Goal: Task Accomplishment & Management: Manage account settings

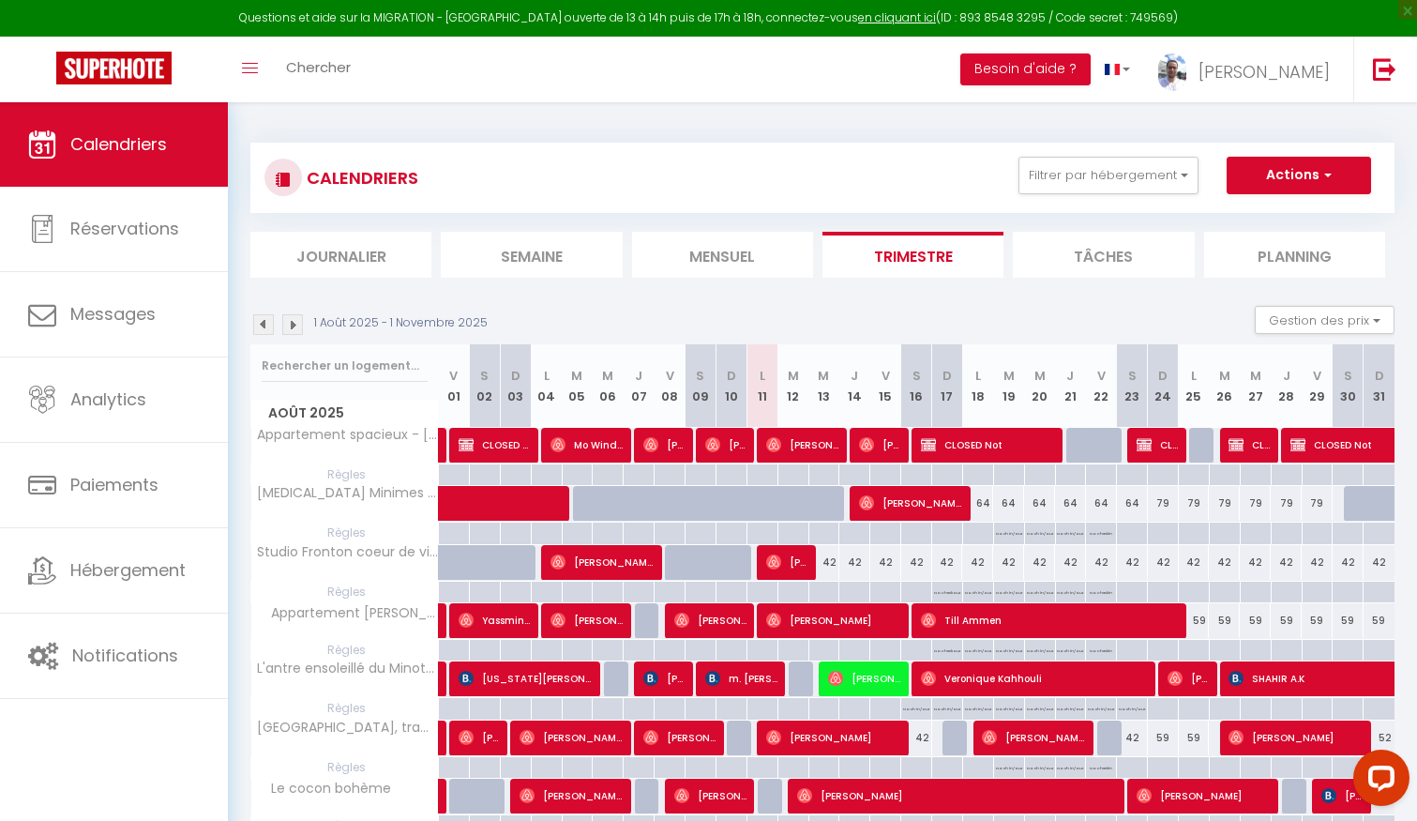
click at [1084, 198] on div "CALENDRIERS Filtrer par hébergement Tous Appartement spacieux - [GEOGRAPHIC_DAT…" at bounding box center [822, 178] width 1116 height 42
click at [1111, 155] on div "CALENDRIERS Filtrer par hébergement Tous Appartement spacieux - [GEOGRAPHIC_DAT…" at bounding box center [822, 178] width 1144 height 70
click at [1097, 152] on div "CALENDRIERS Filtrer par hébergement Tous Appartement spacieux - [GEOGRAPHIC_DAT…" at bounding box center [822, 178] width 1144 height 70
click at [1095, 167] on button "Filtrer par hébergement" at bounding box center [1108, 176] width 180 height 38
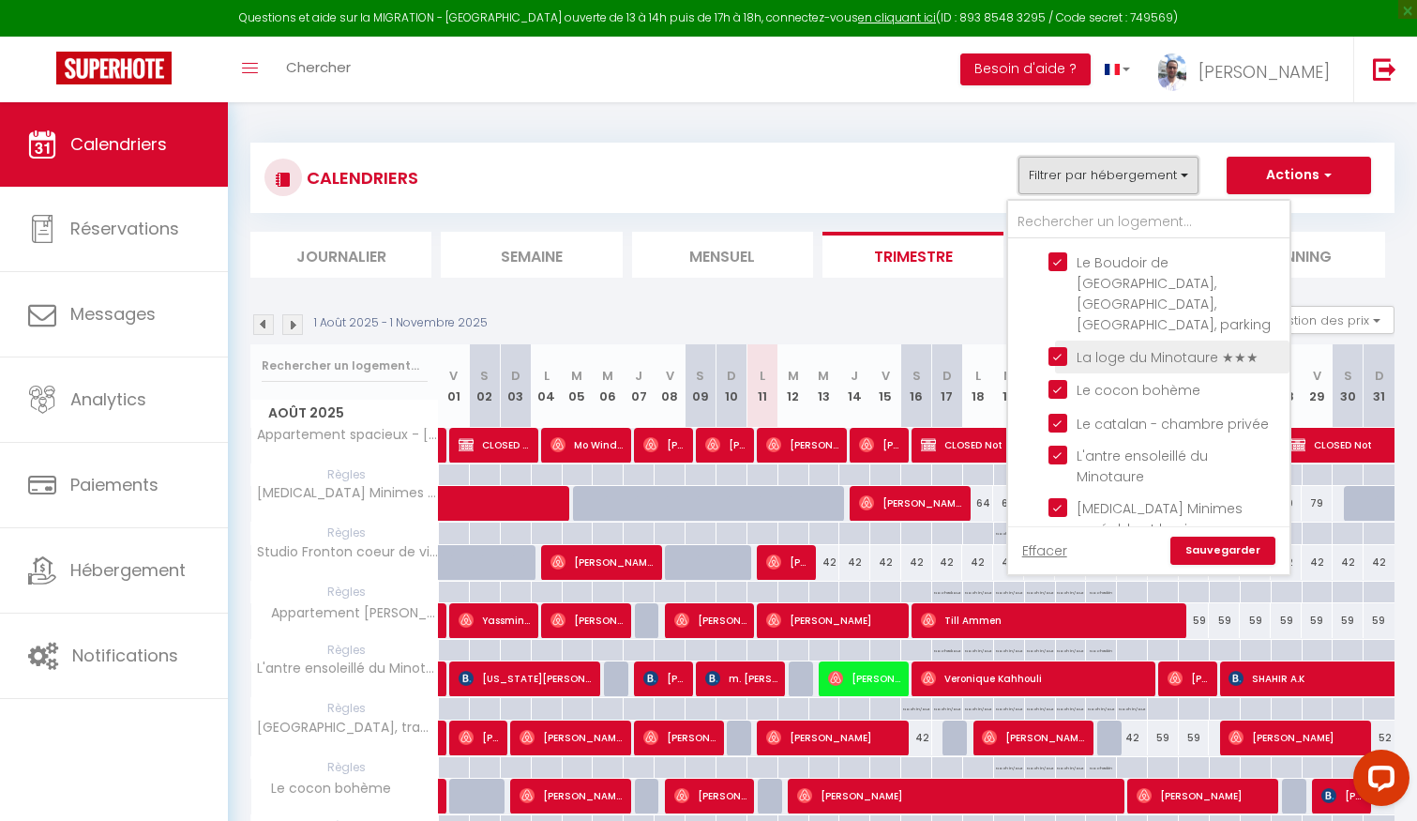
scroll to position [210, 0]
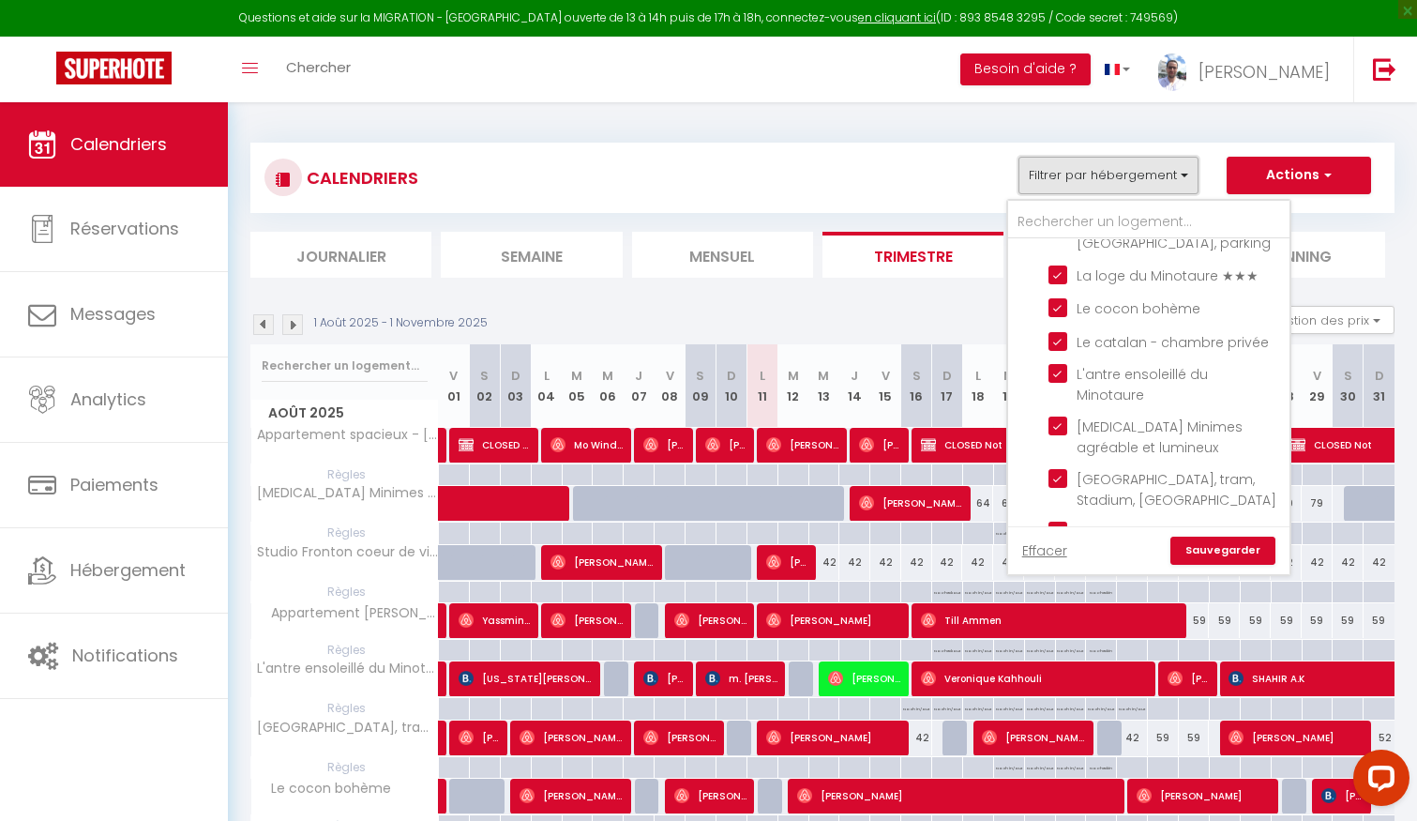
click at [1128, 170] on button "Filtrer par hébergement" at bounding box center [1108, 176] width 180 height 38
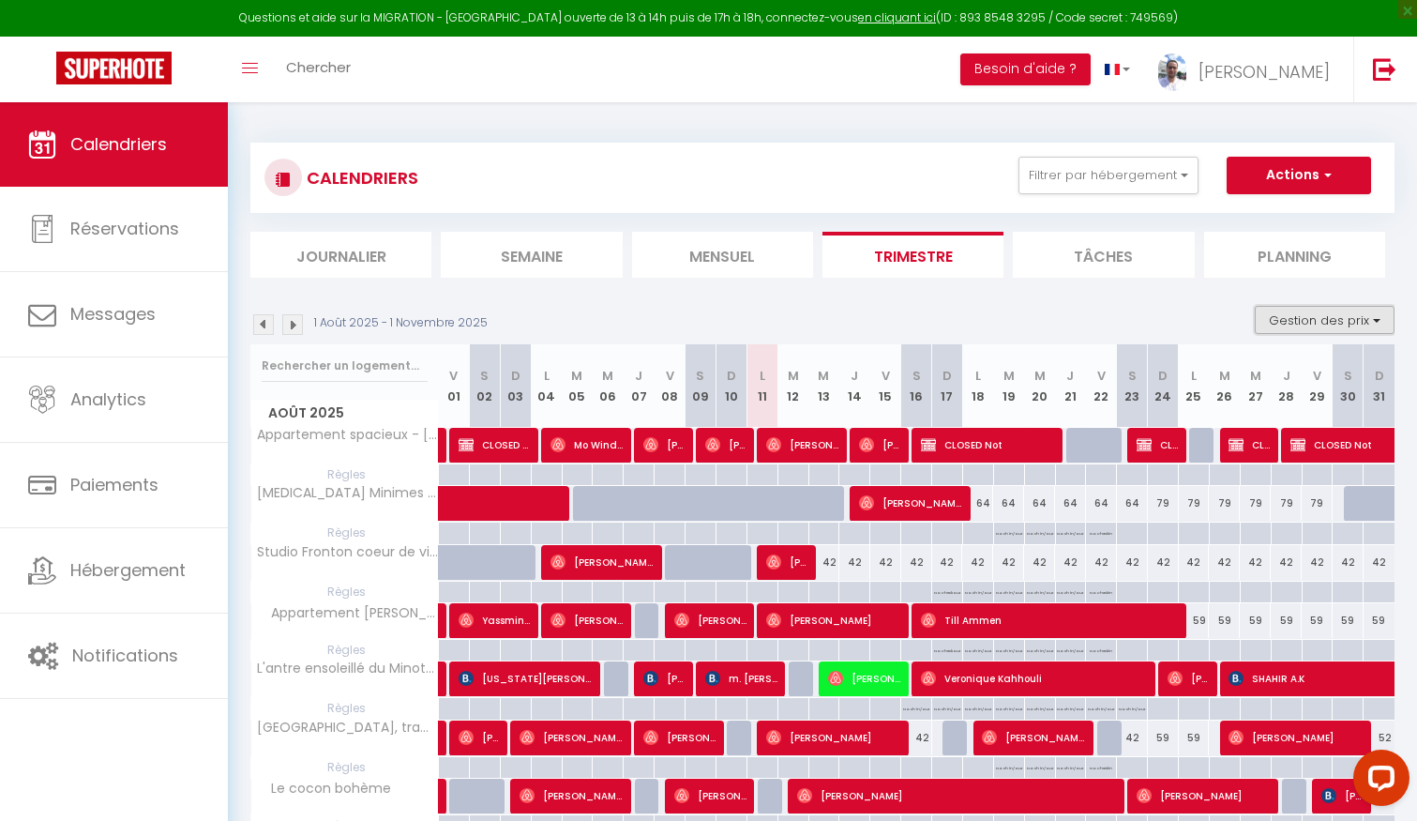
click at [1286, 323] on button "Gestion des prix" at bounding box center [1325, 320] width 140 height 28
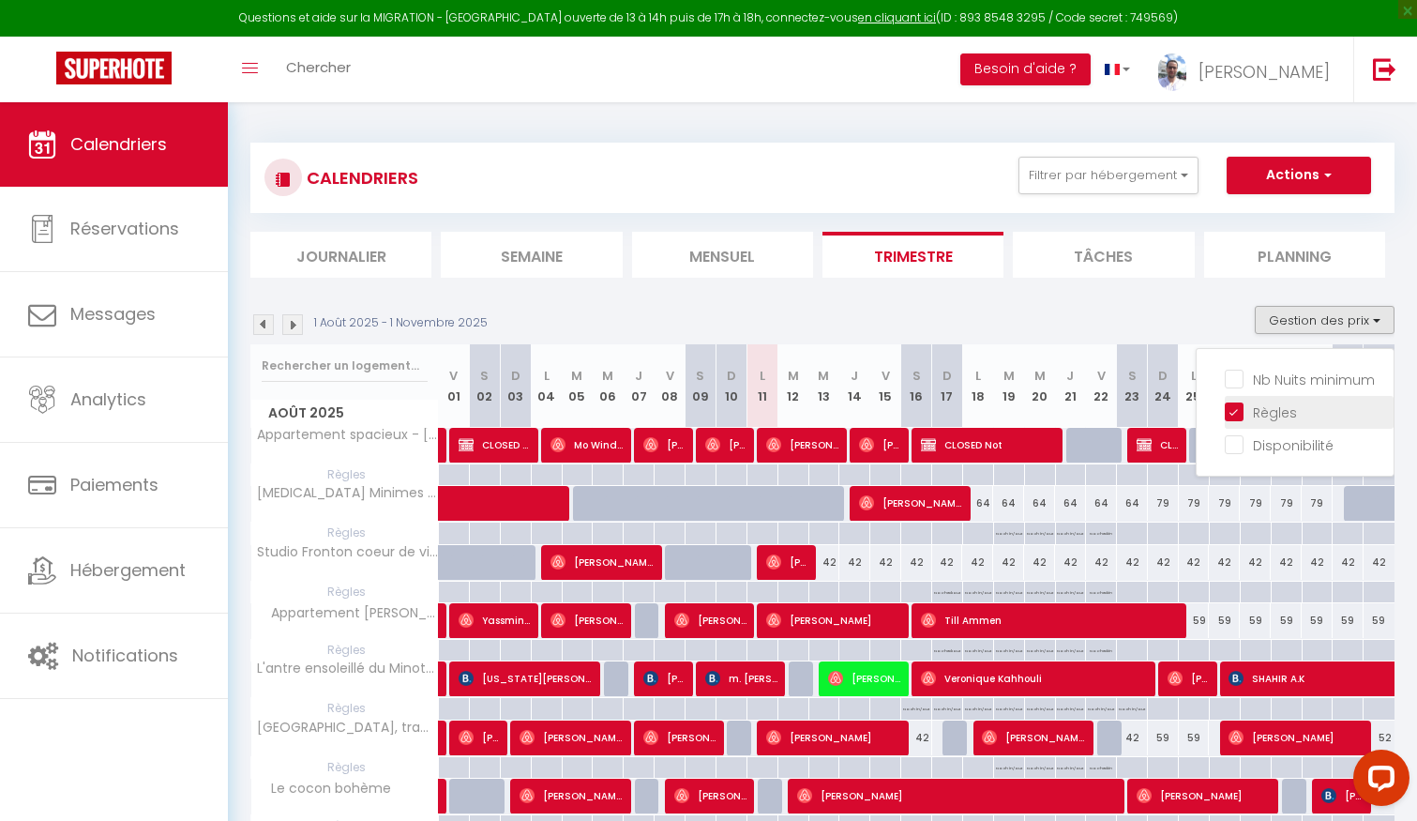
click at [1261, 413] on input "Règles" at bounding box center [1309, 410] width 169 height 19
checkbox input "false"
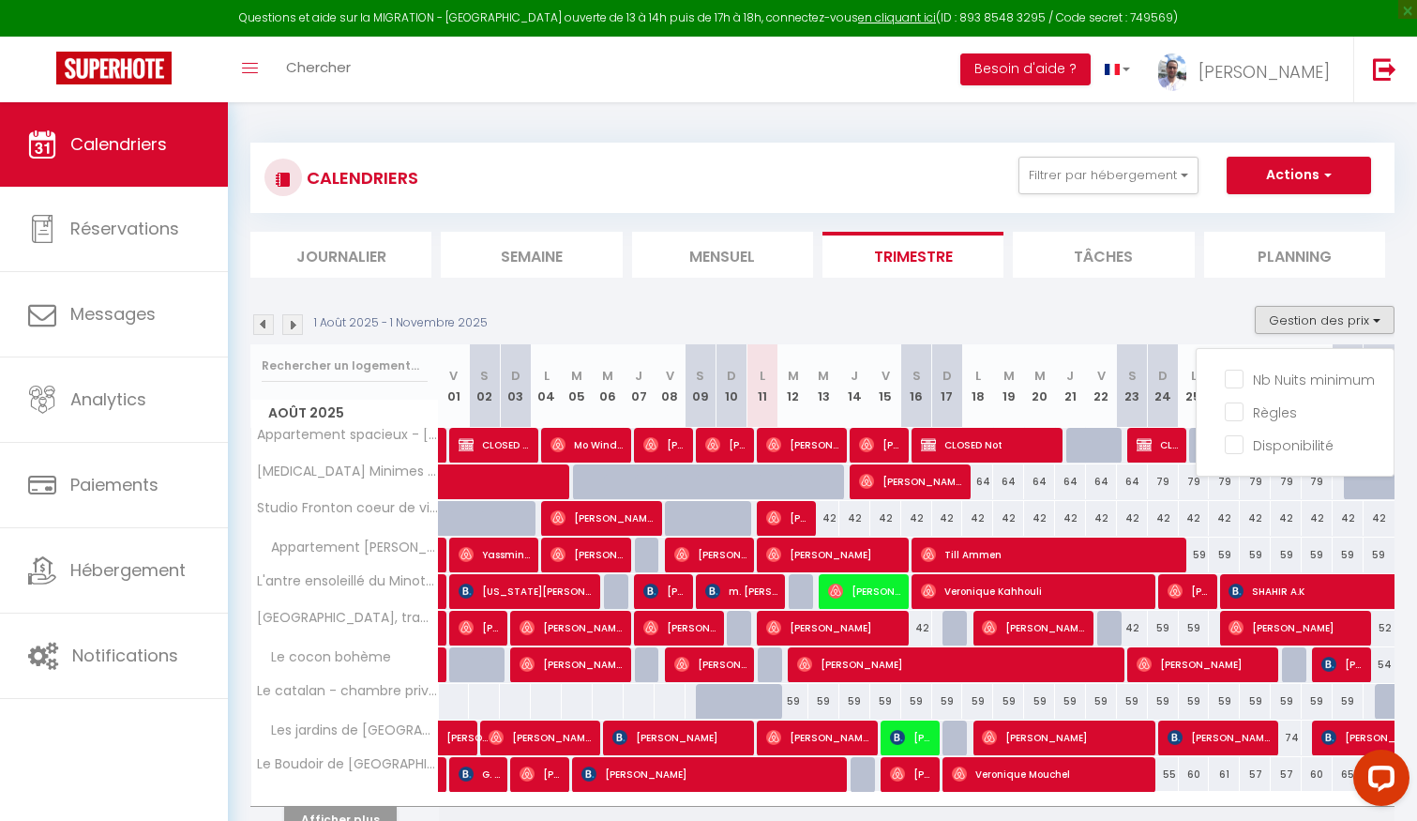
click at [1192, 324] on div "1 Août 2025 - 1 Novembre 2025 Gestion des prix Nb Nuits minimum Règles Disponib…" at bounding box center [822, 325] width 1144 height 38
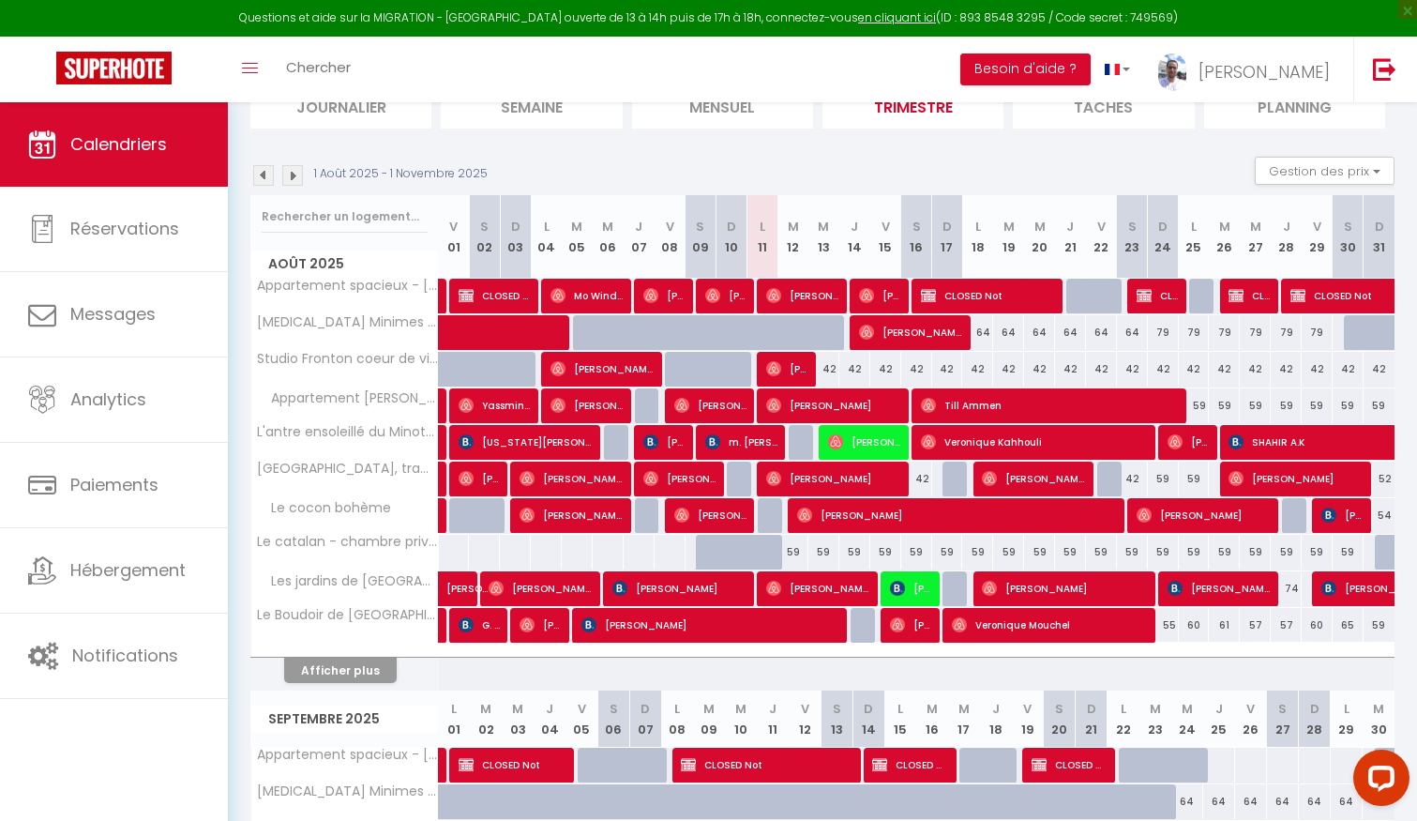
scroll to position [145, 0]
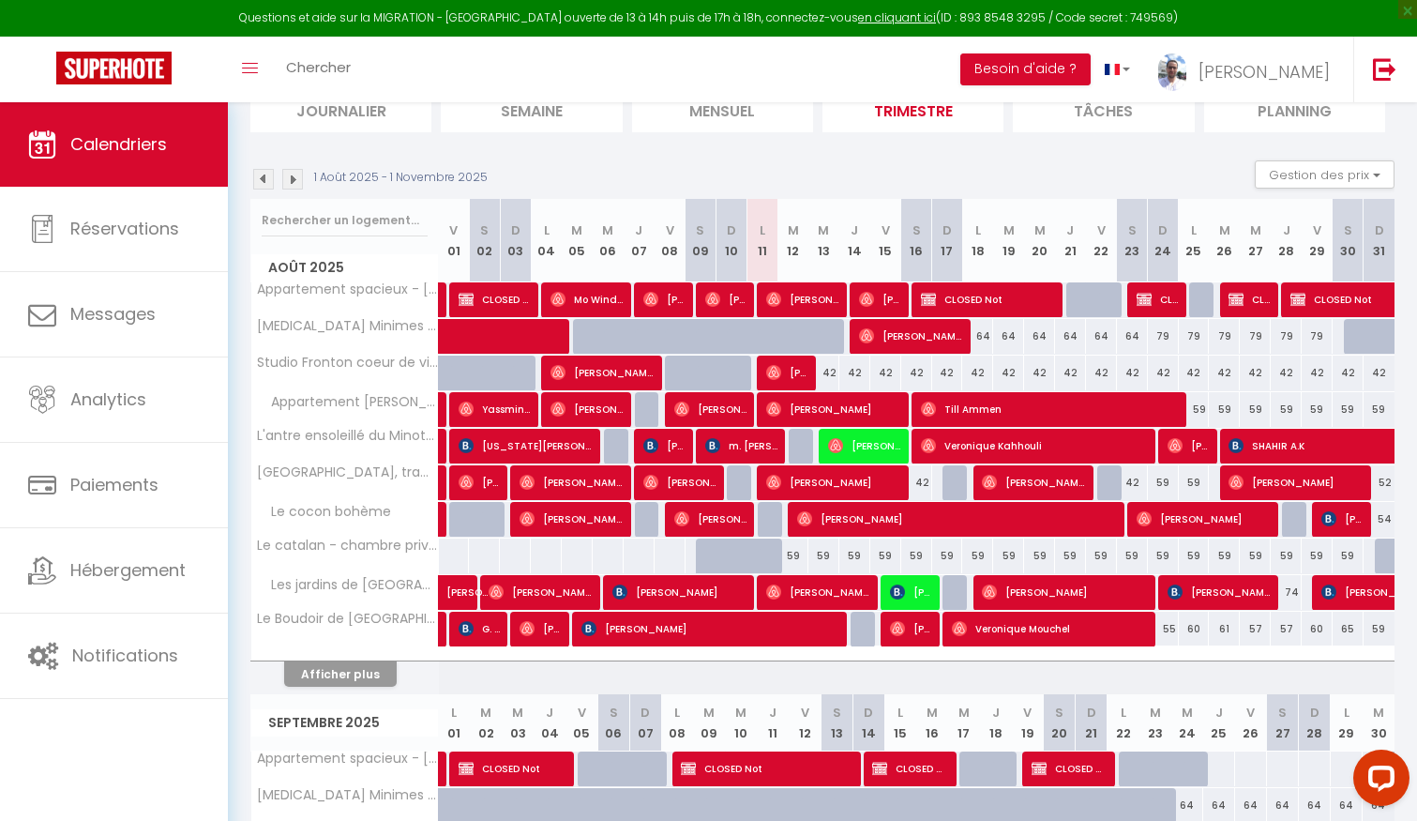
click at [793, 549] on div "59" at bounding box center [792, 555] width 31 height 35
type input "59"
type input "[DATE]"
type input "Mer 13 Août 2025"
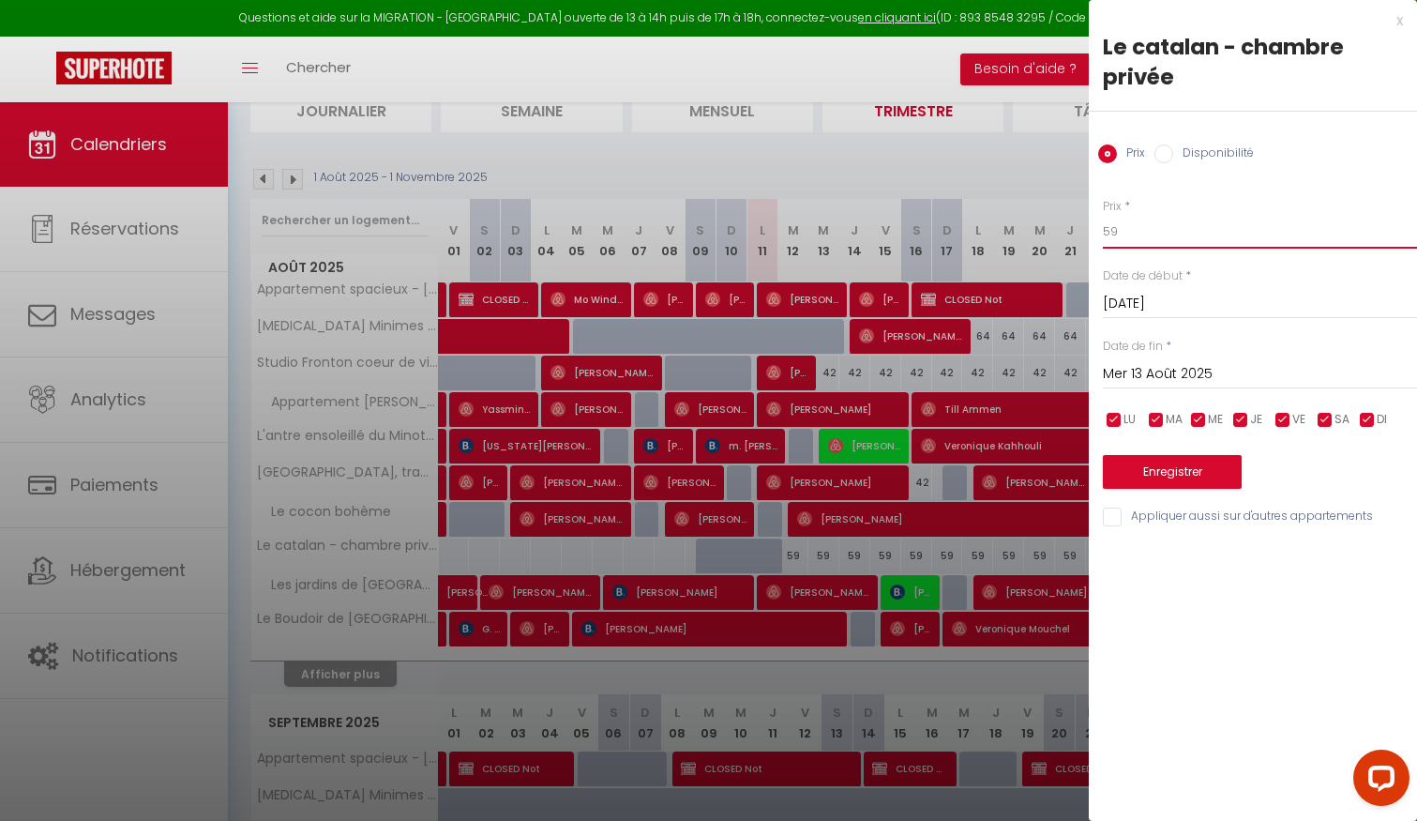
drag, startPoint x: 1126, startPoint y: 231, endPoint x: 1101, endPoint y: 231, distance: 25.3
click at [1101, 231] on div "Prix * 59 Statut * Disponible Indisponible Date de début * [DATE] < [DATE] > Di…" at bounding box center [1253, 351] width 328 height 355
type input "54"
click at [1168, 353] on span "*" at bounding box center [1169, 346] width 6 height 16
click at [1168, 364] on input "Mer 13 Août 2025" at bounding box center [1260, 374] width 314 height 24
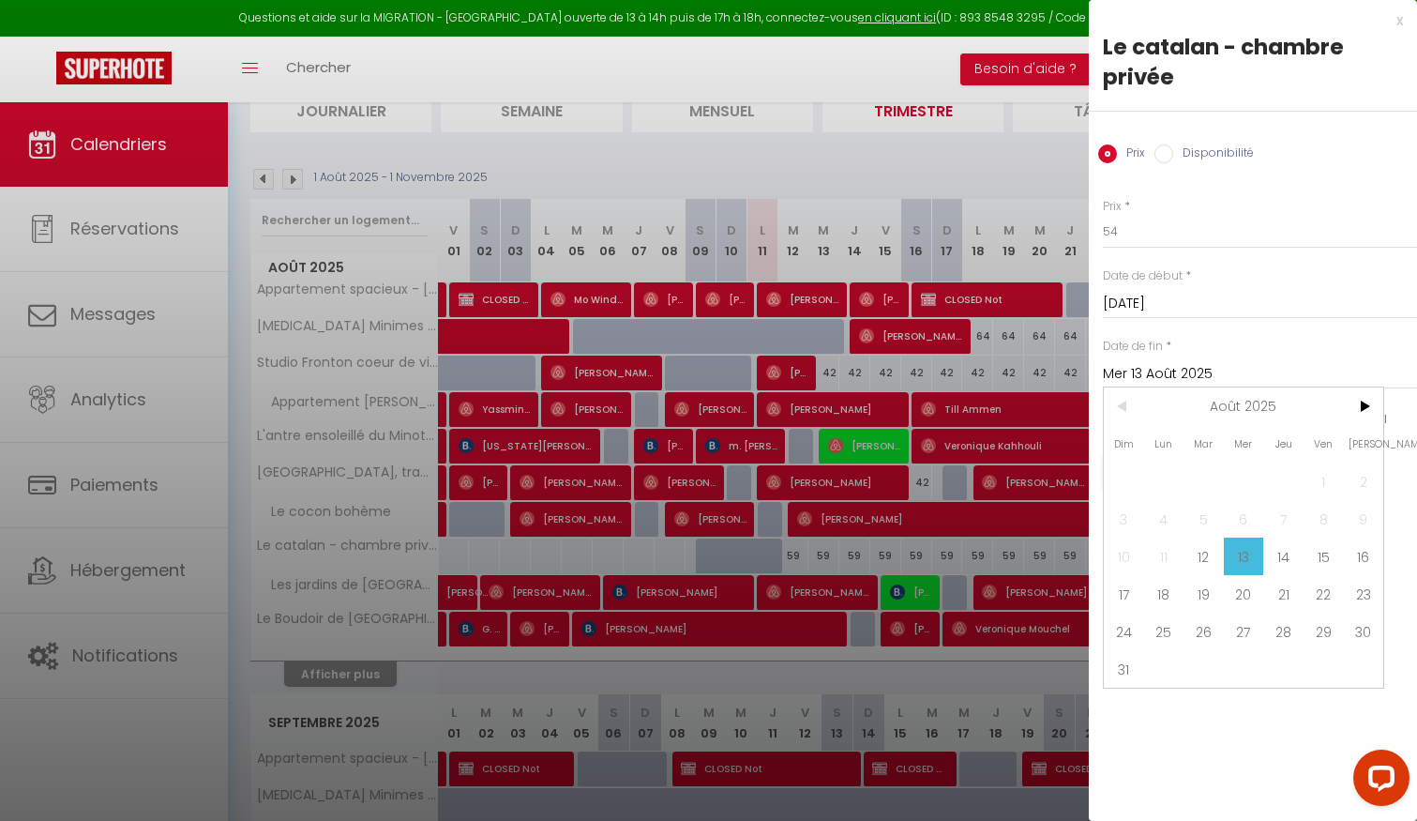
click at [1127, 584] on span "17" at bounding box center [1124, 594] width 40 height 38
type input "Dim 17 Août 2025"
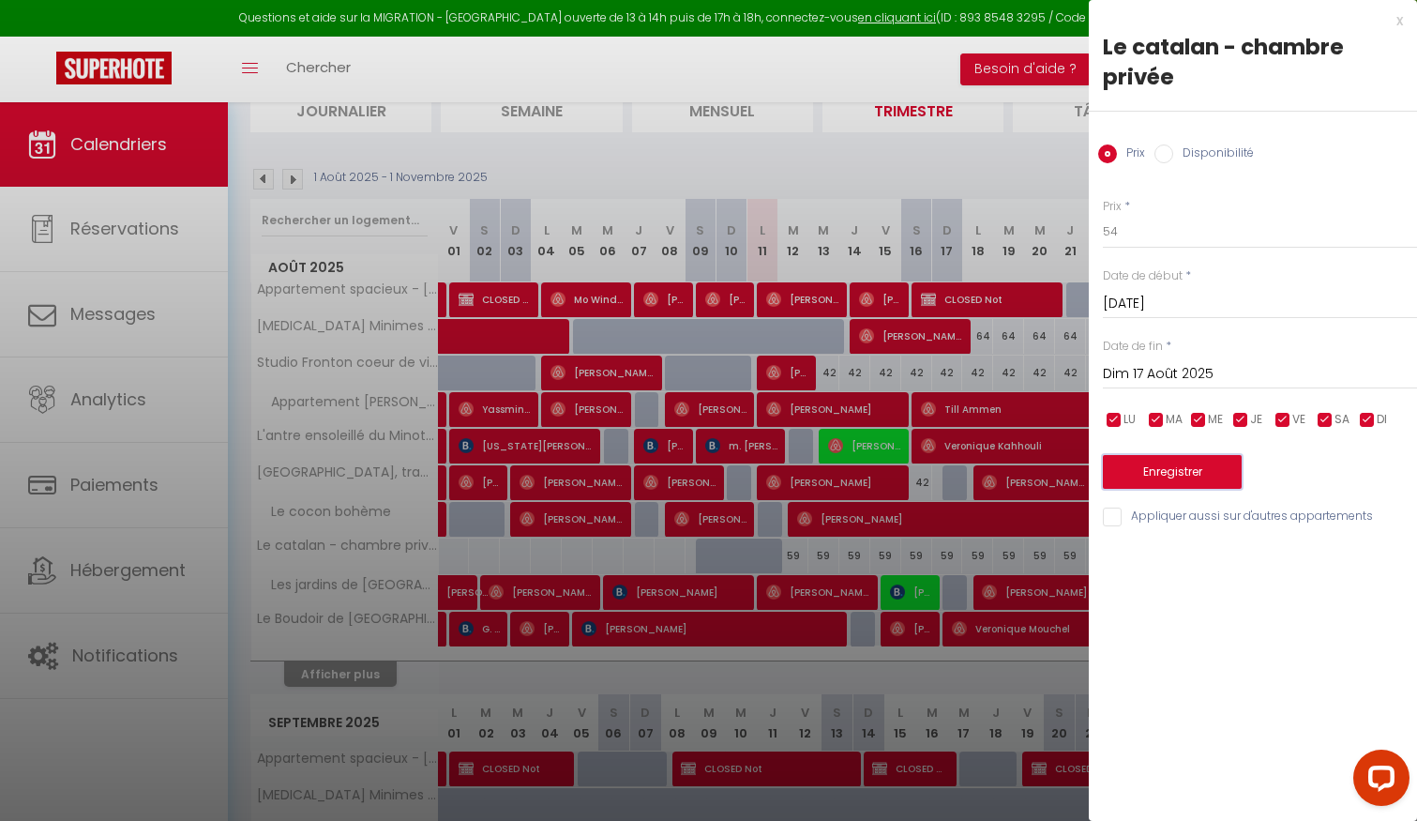
click at [1197, 477] on button "Enregistrer" at bounding box center [1172, 472] width 139 height 34
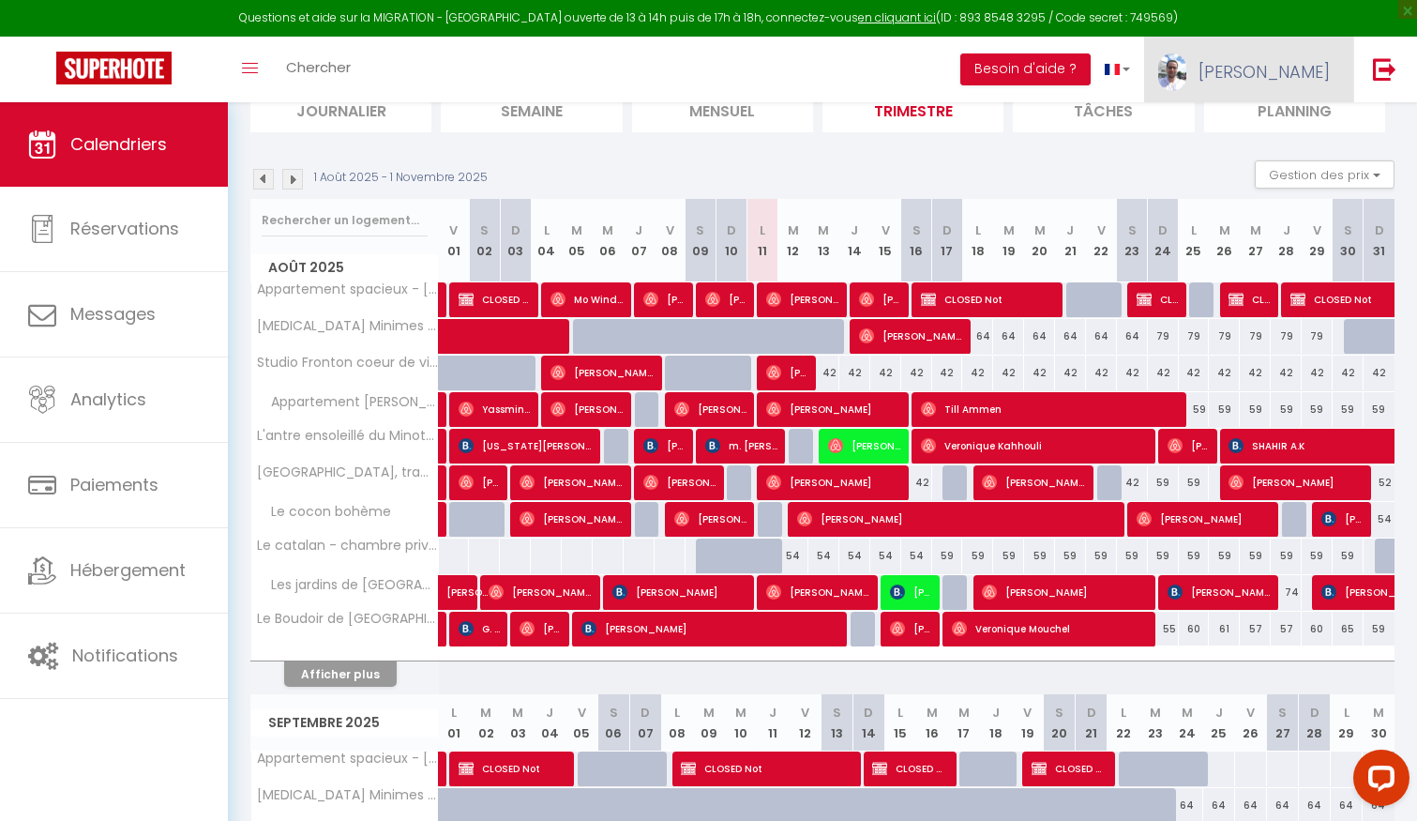
click at [1295, 54] on link "[PERSON_NAME]" at bounding box center [1248, 70] width 209 height 66
click at [1233, 129] on icon at bounding box center [1227, 131] width 13 height 13
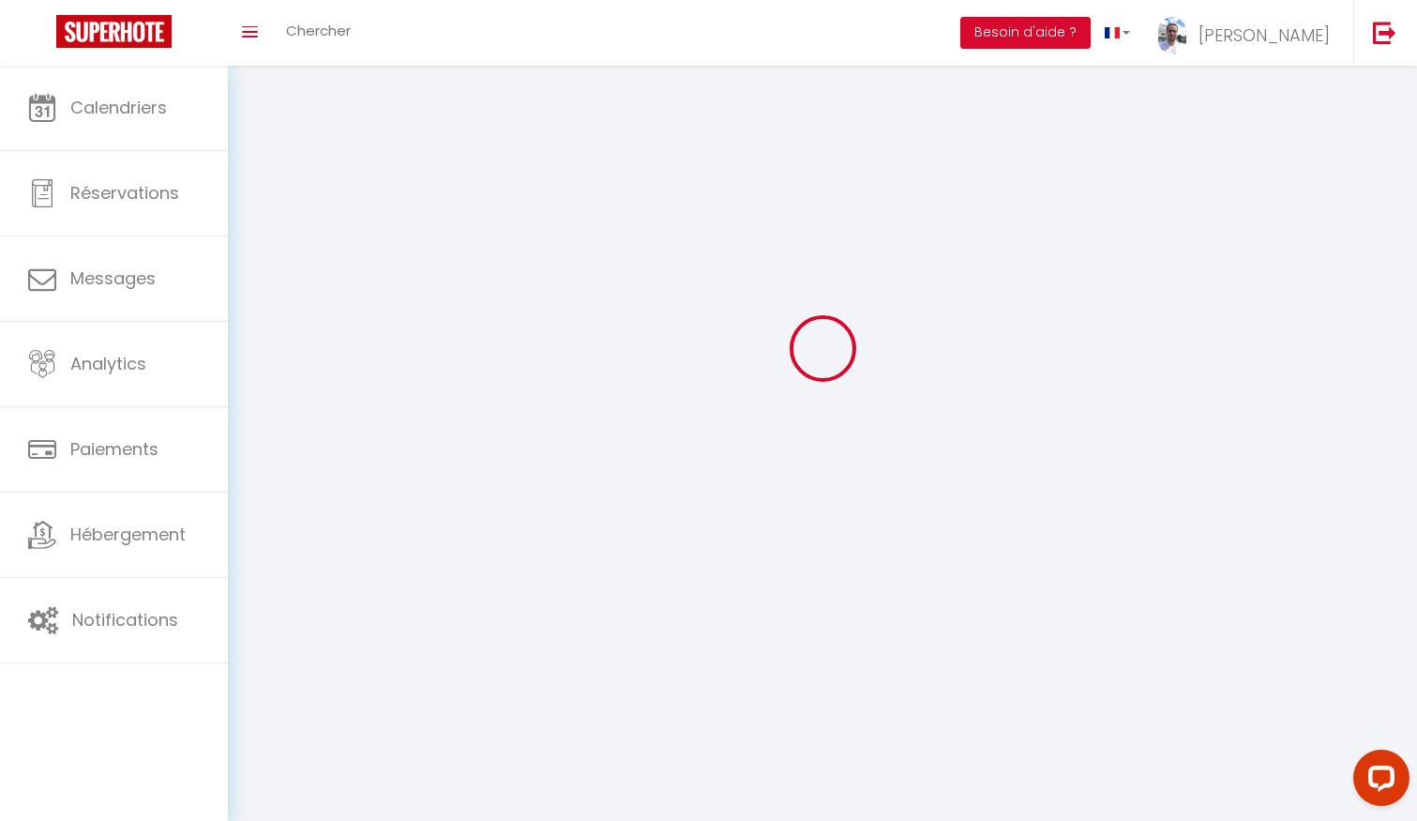
type input "[PERSON_NAME]"
type input "Raynal"
type input "[PHONE_NUMBER]"
type input "[STREET_ADDRESS][PERSON_NAME]"
type input "31520"
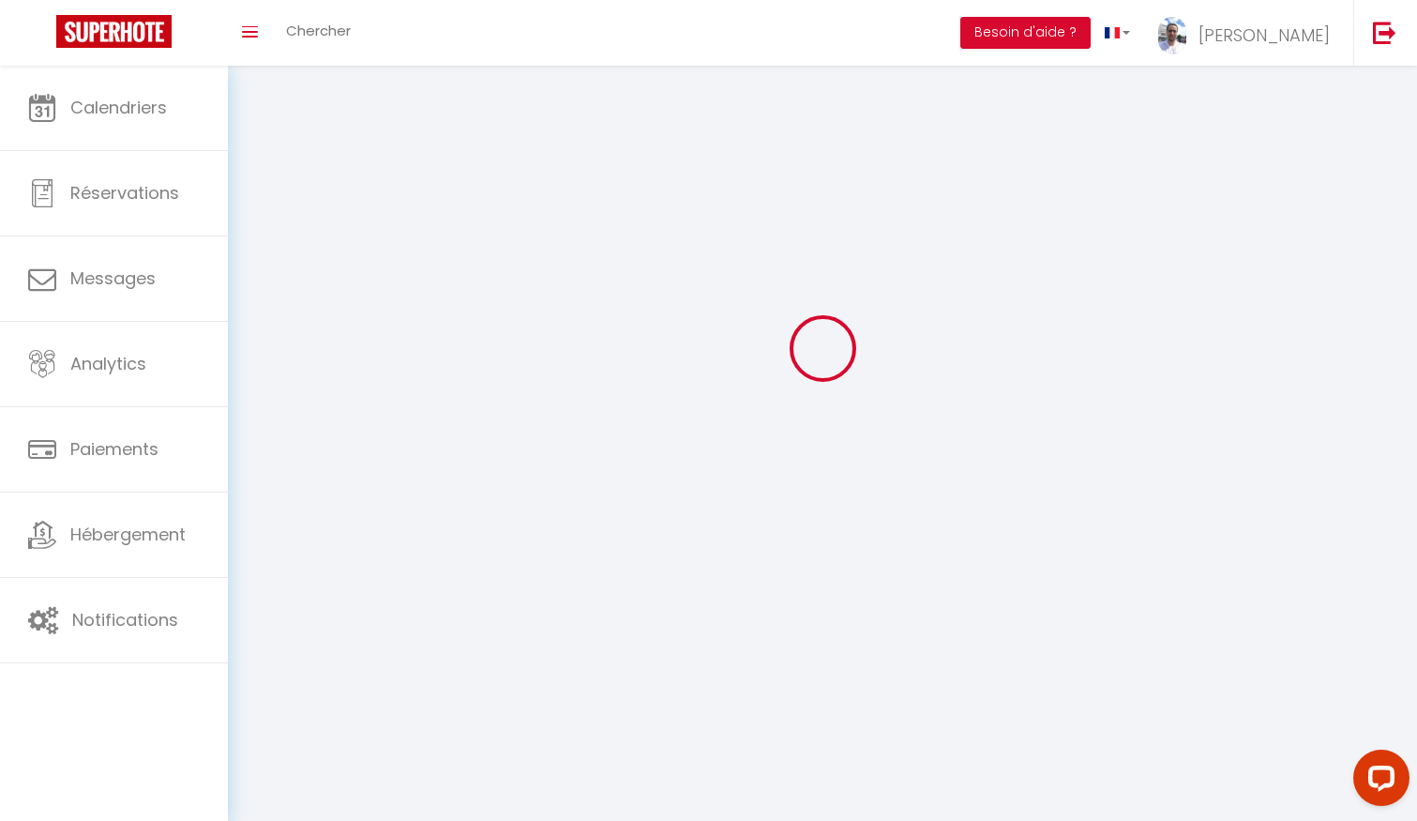
type input "Ramonville"
type input "wAURjj4FTWOFNFqRvNHzLh1FX"
type input "mhYVJTP3JgQRp88C5hGpUMBVg"
type input "[URL][DOMAIN_NAME]"
type input "FO27250"
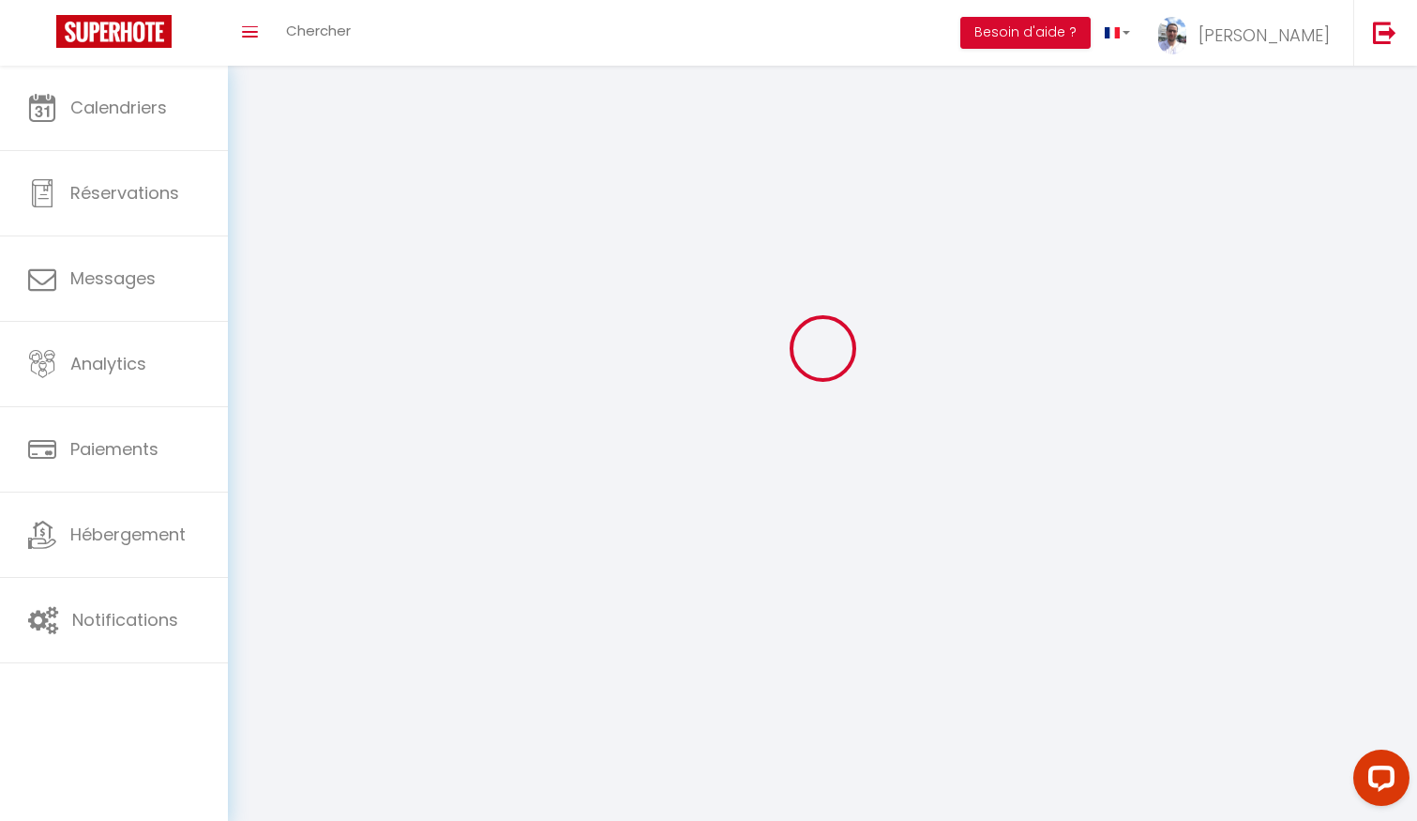
select select "28"
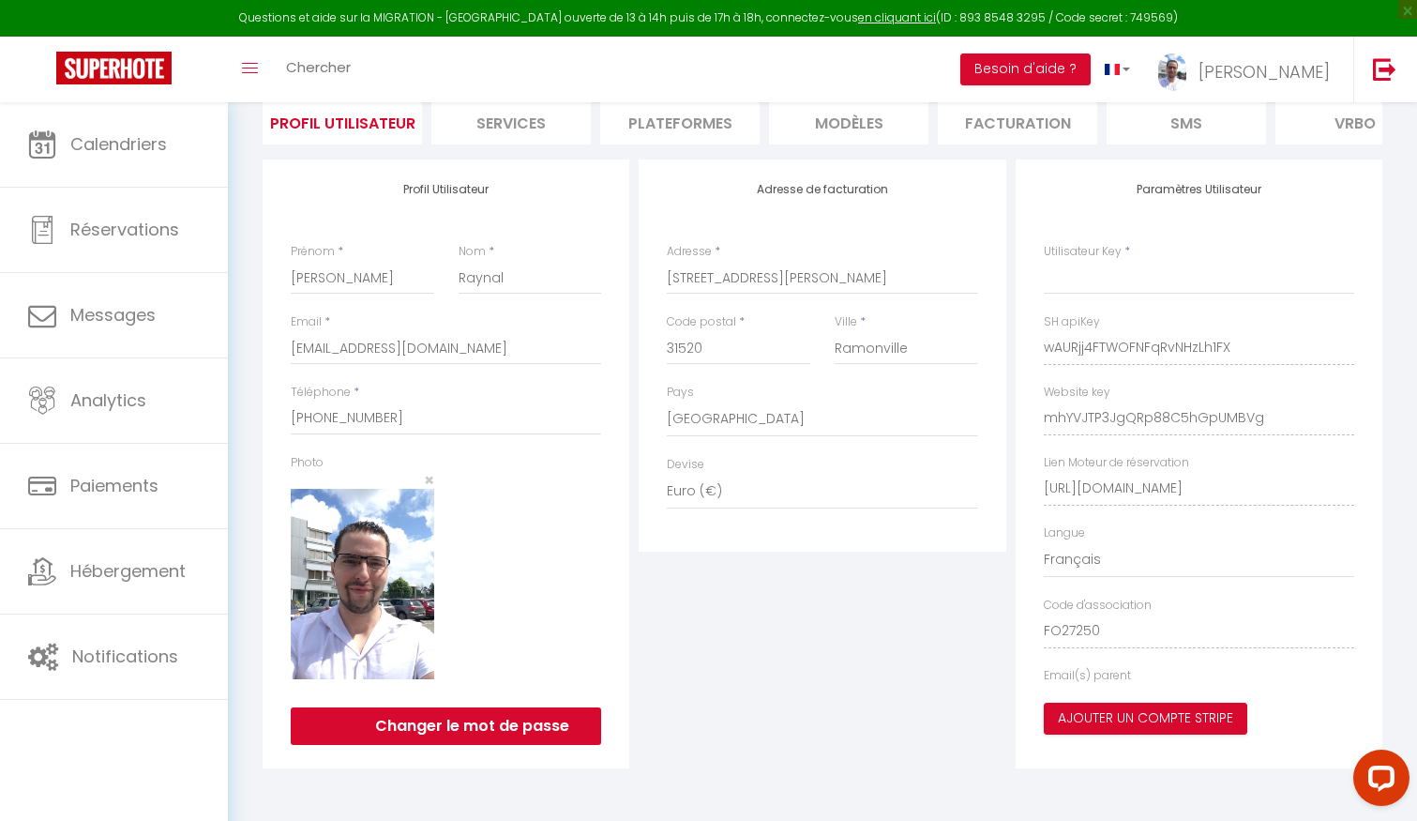
type input "wAURjj4FTWOFNFqRvNHzLh1FX"
type input "mhYVJTP3JgQRp88C5hGpUMBVg"
type input "[URL][DOMAIN_NAME]"
select select "fr"
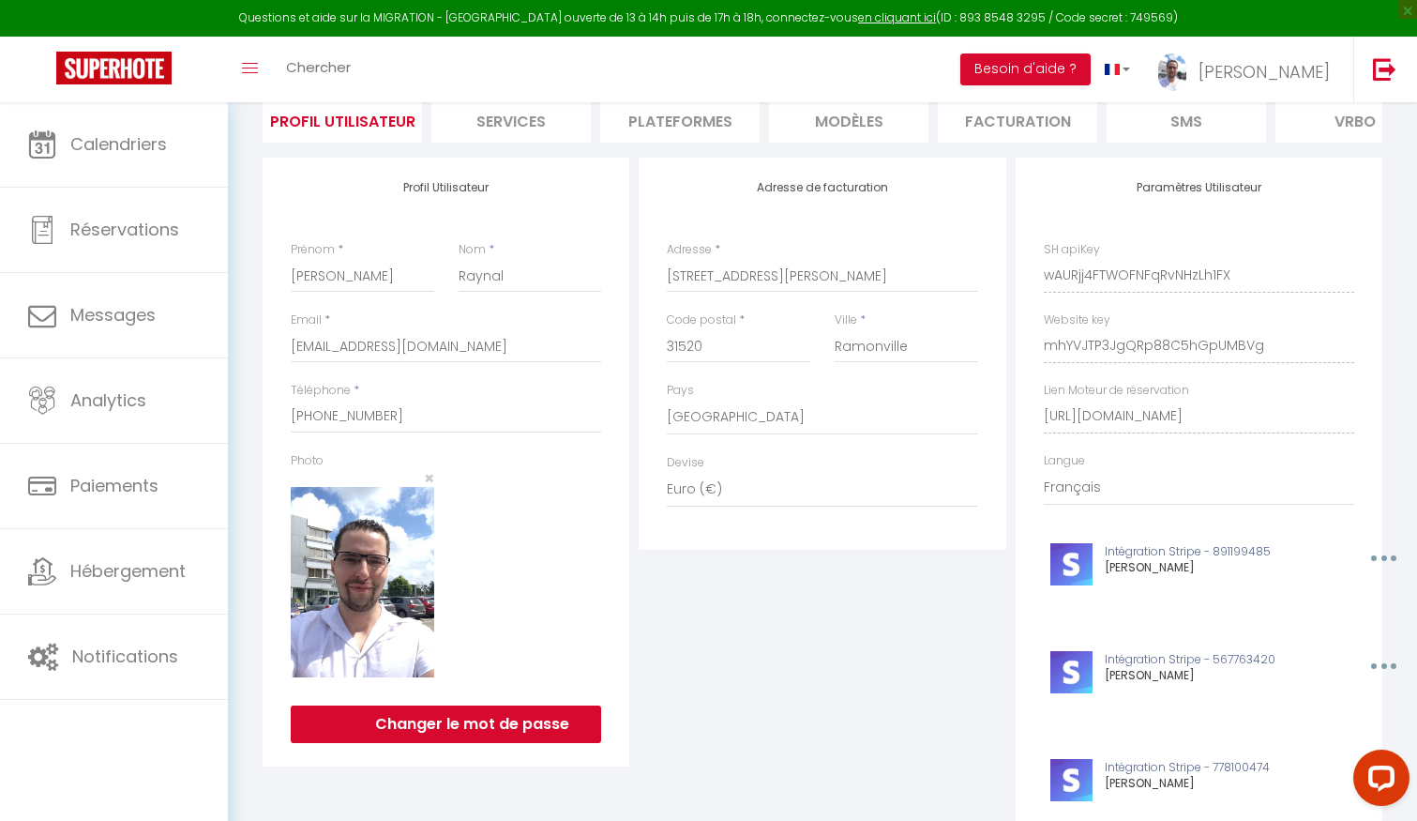
scroll to position [0, 0]
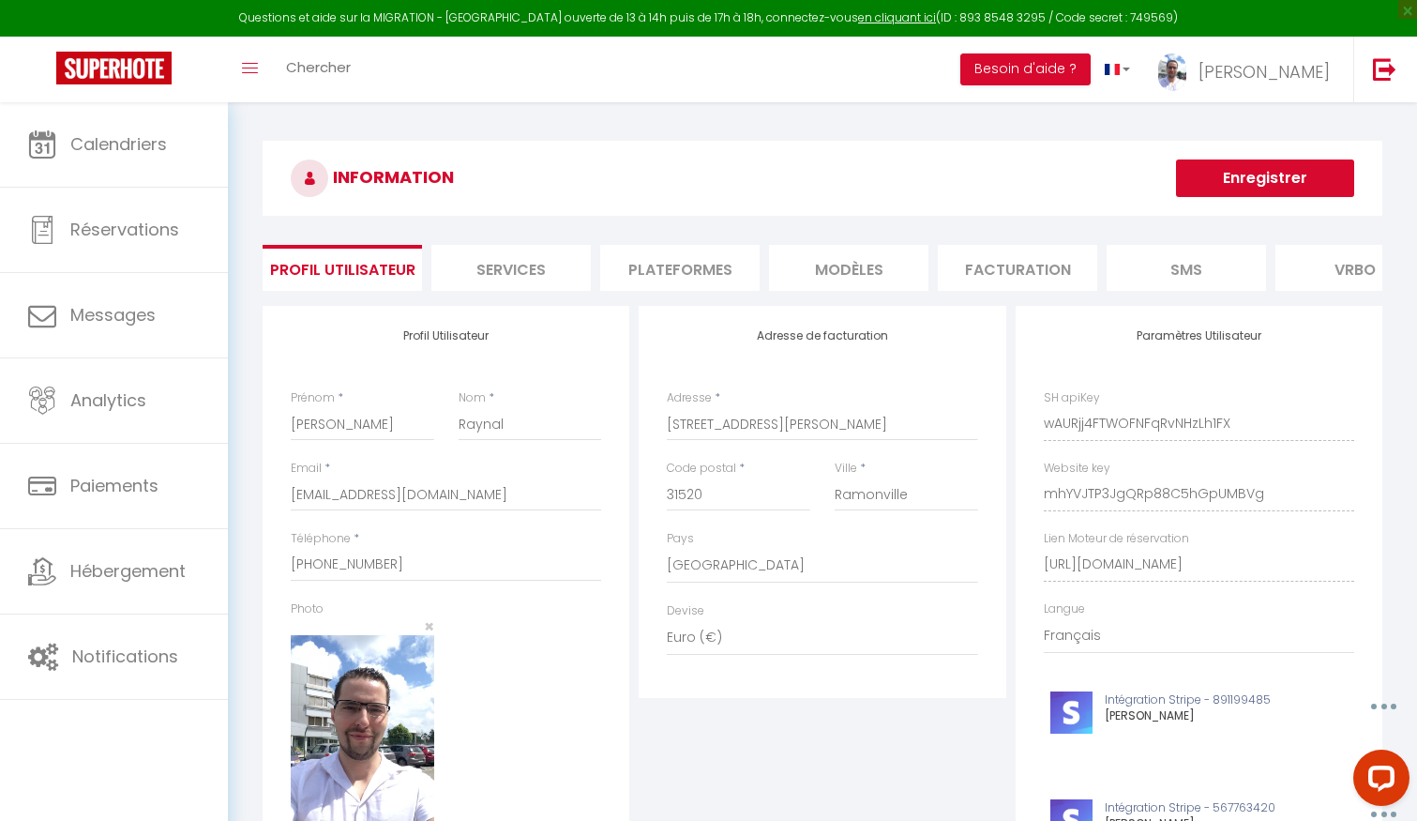
click at [644, 265] on li "Plateformes" at bounding box center [679, 268] width 159 height 46
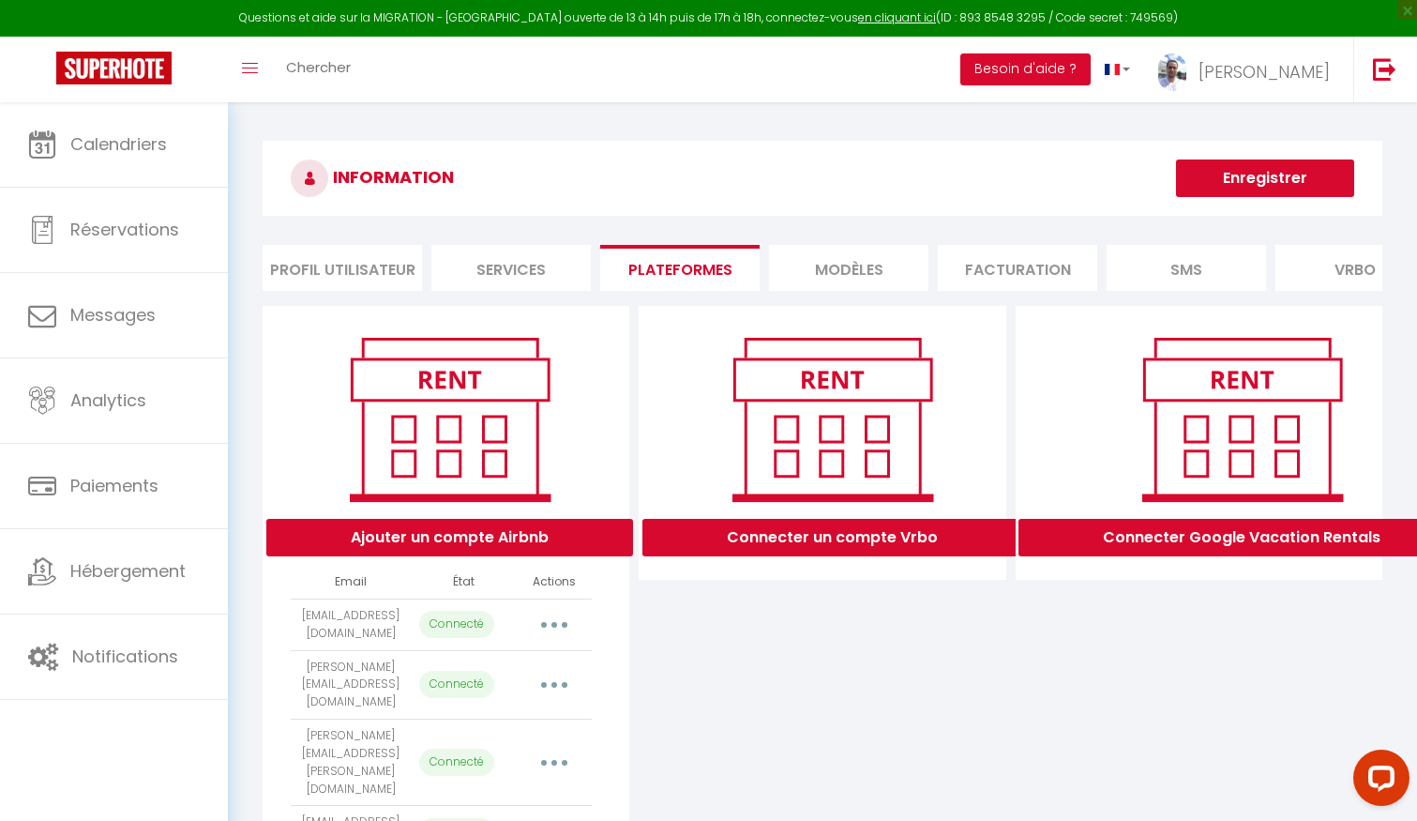
scroll to position [329, 0]
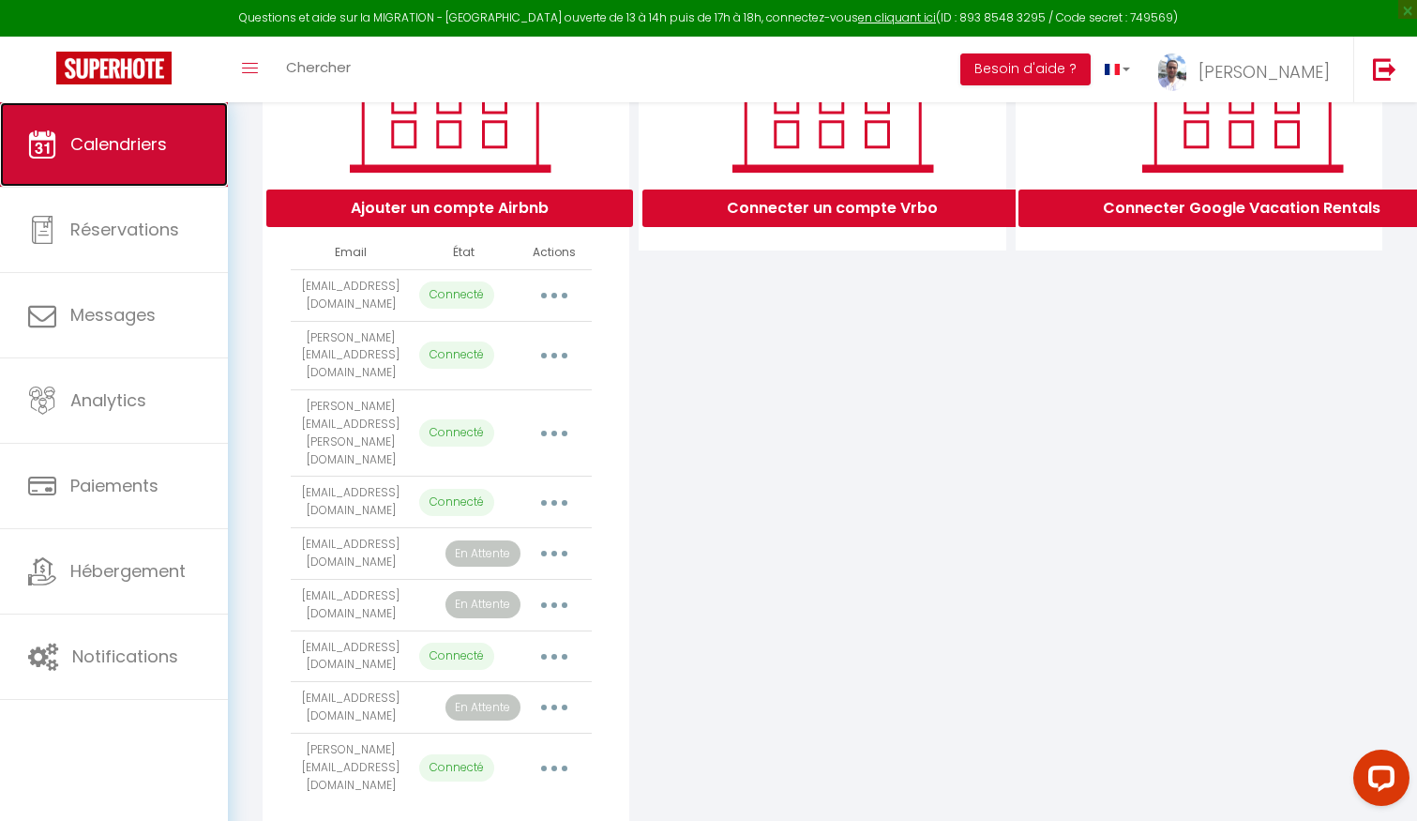
click at [145, 139] on span "Calendriers" at bounding box center [118, 143] width 97 height 23
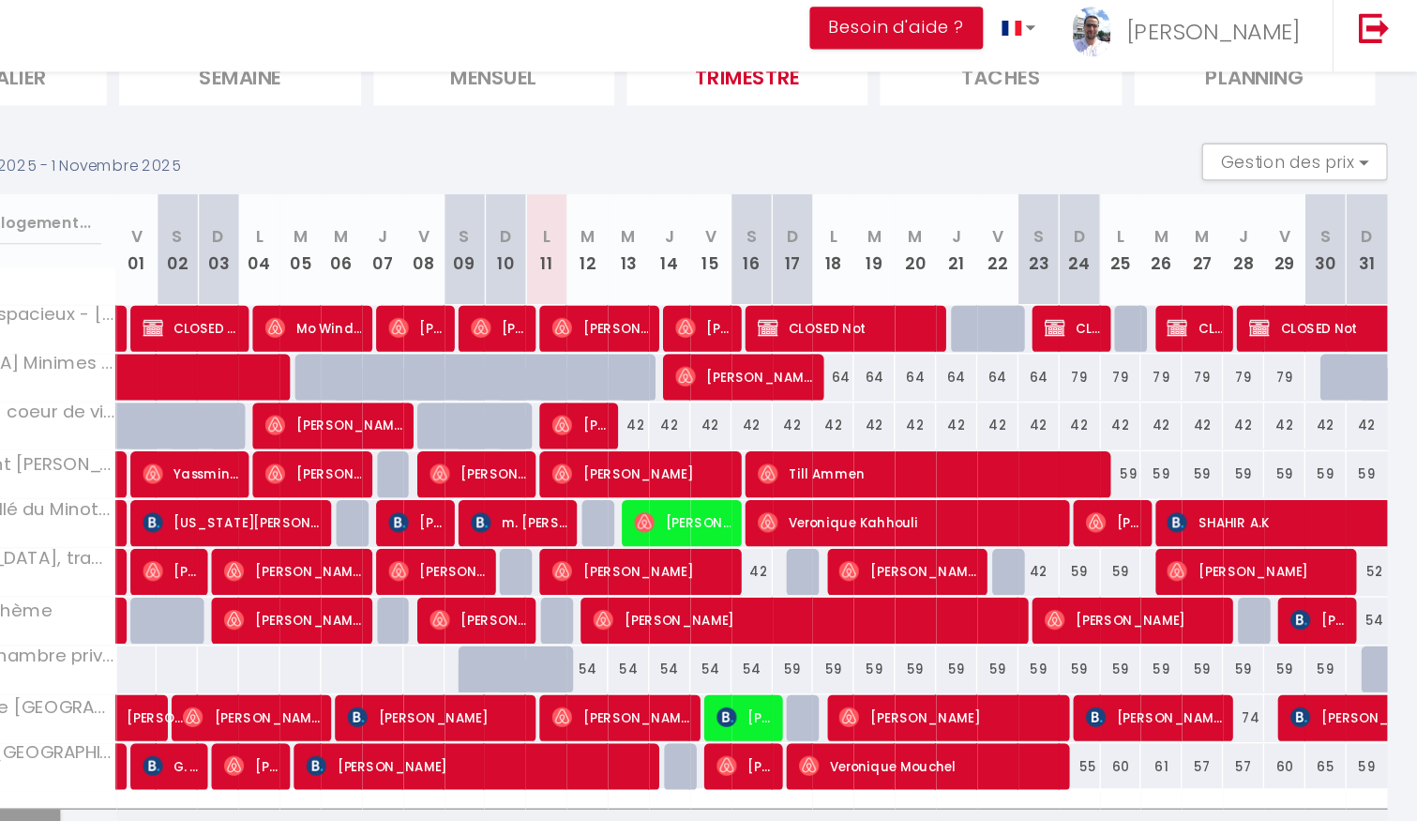
scroll to position [150, 0]
